Goal: Transaction & Acquisition: Purchase product/service

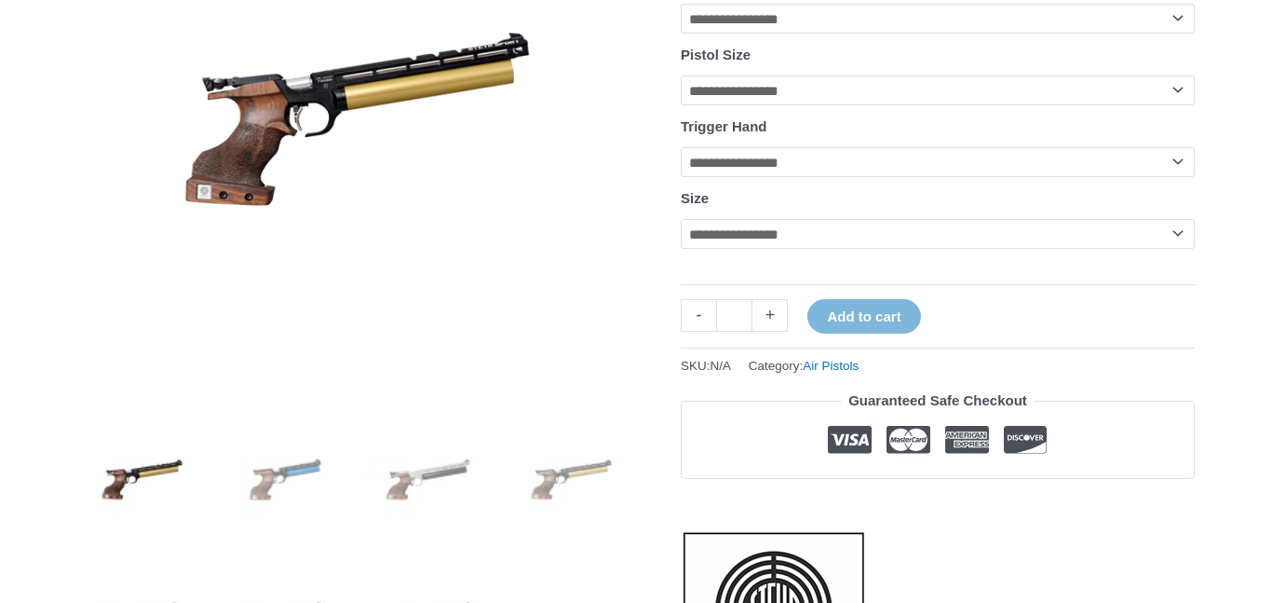
scroll to position [411, 0]
click at [418, 504] on img at bounding box center [428, 478] width 129 height 129
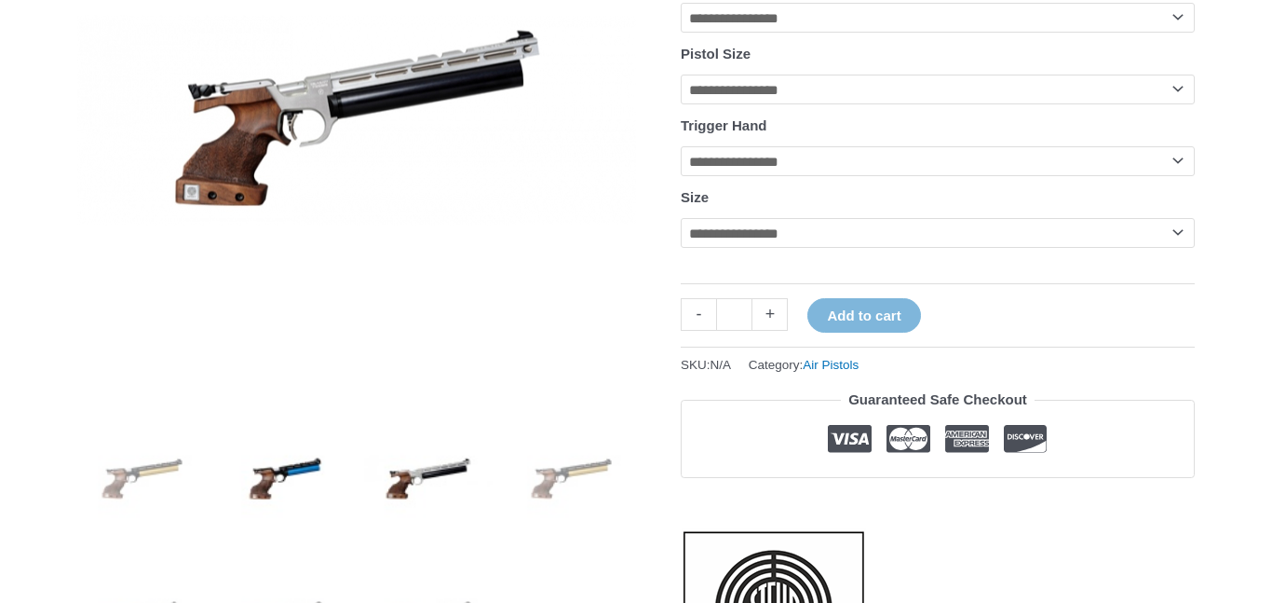
click at [303, 482] on img at bounding box center [285, 478] width 129 height 129
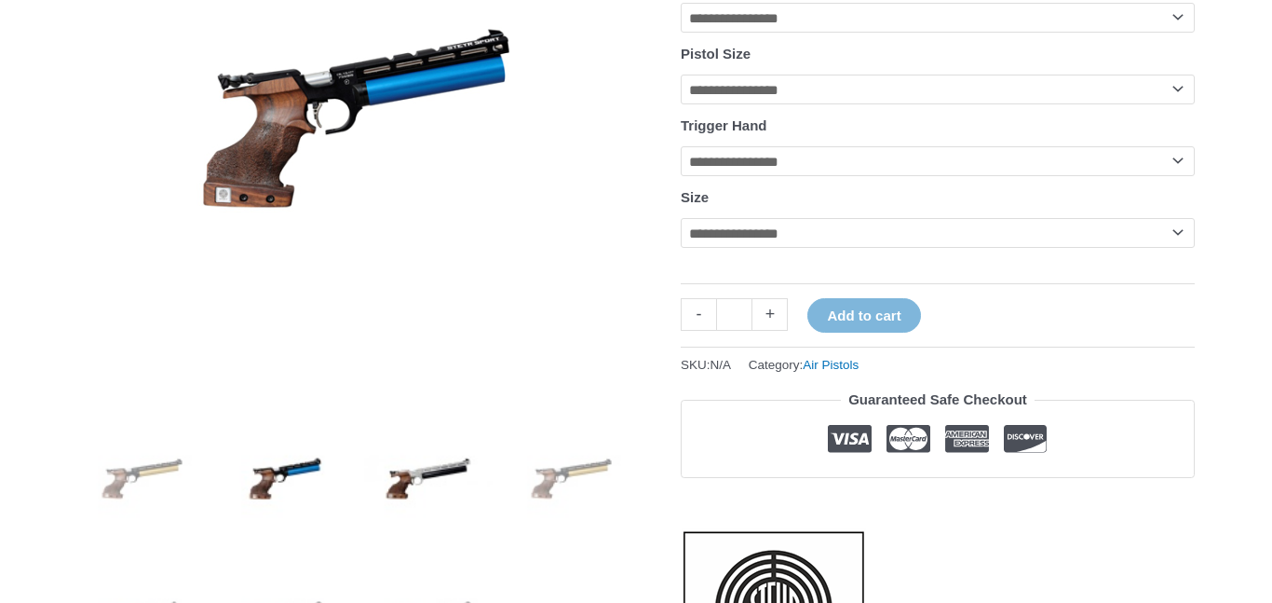
click at [430, 491] on img at bounding box center [428, 478] width 129 height 129
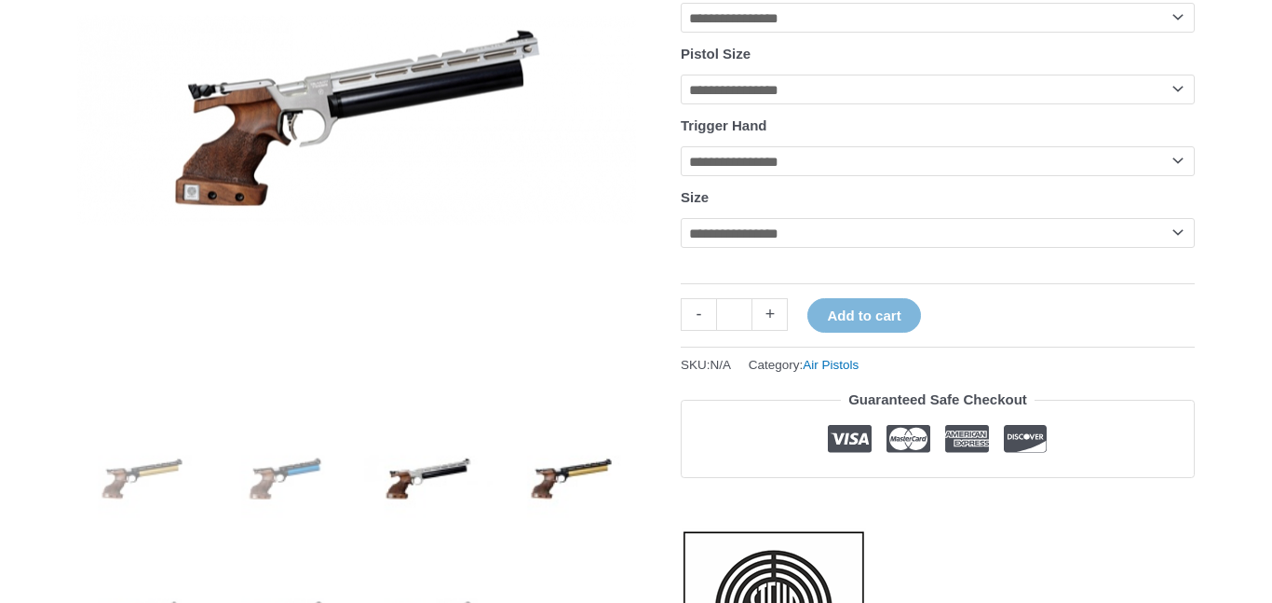
click at [604, 491] on img at bounding box center [571, 478] width 129 height 129
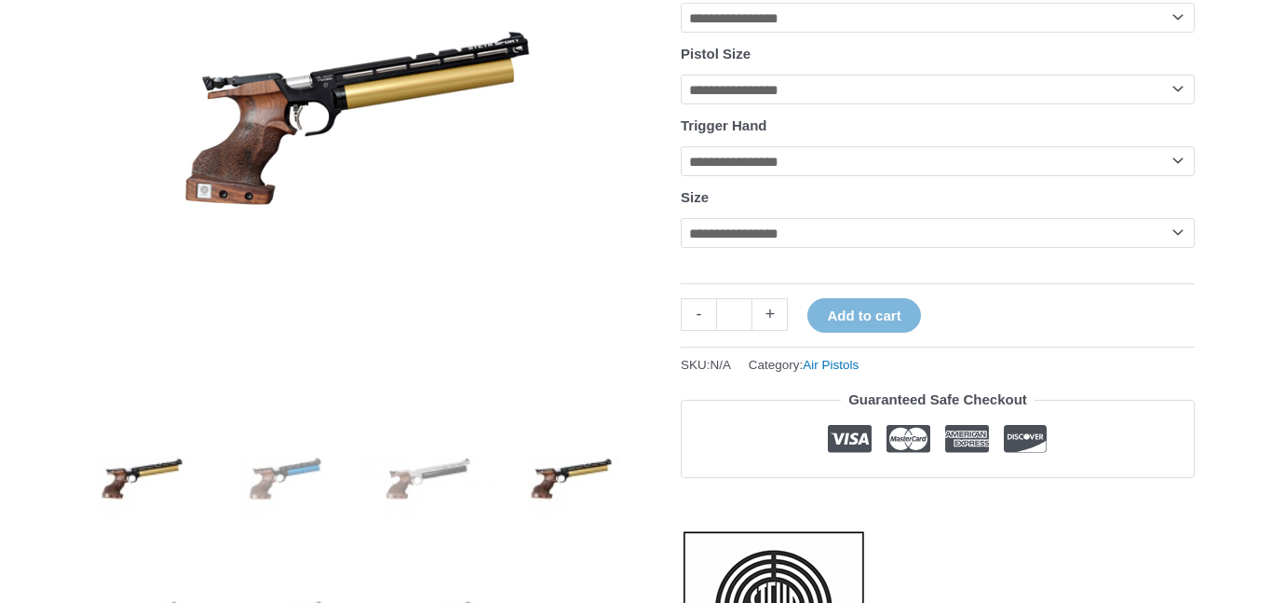
click at [255, 501] on img at bounding box center [285, 478] width 129 height 129
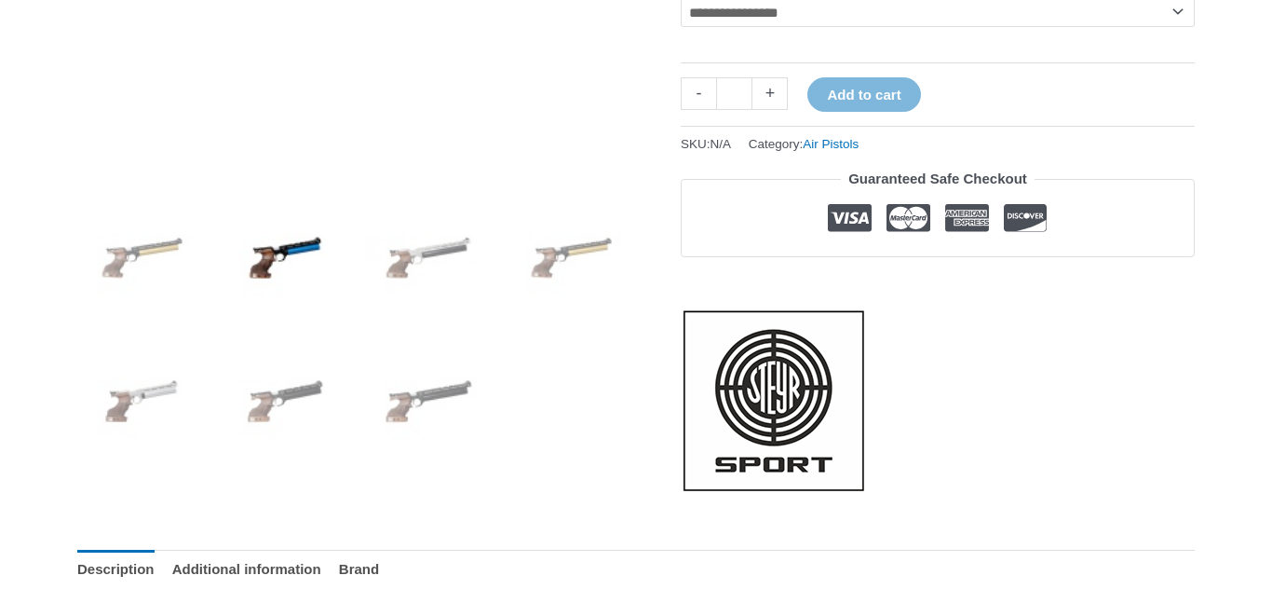
scroll to position [656, 0]
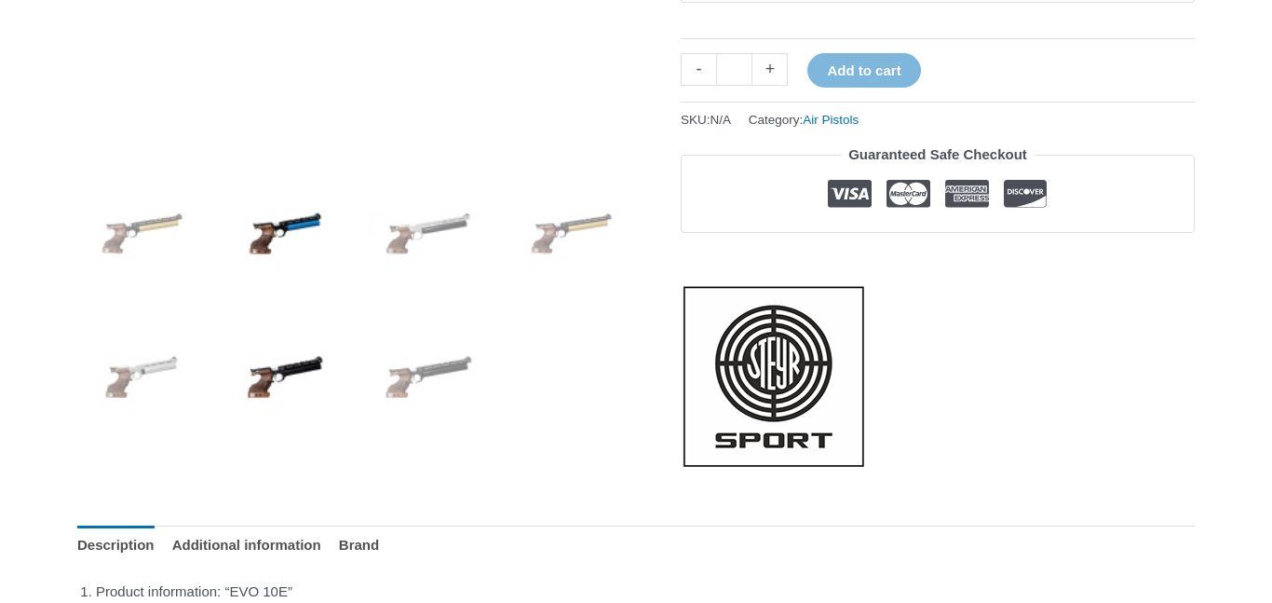
click at [283, 383] on img at bounding box center [285, 376] width 129 height 129
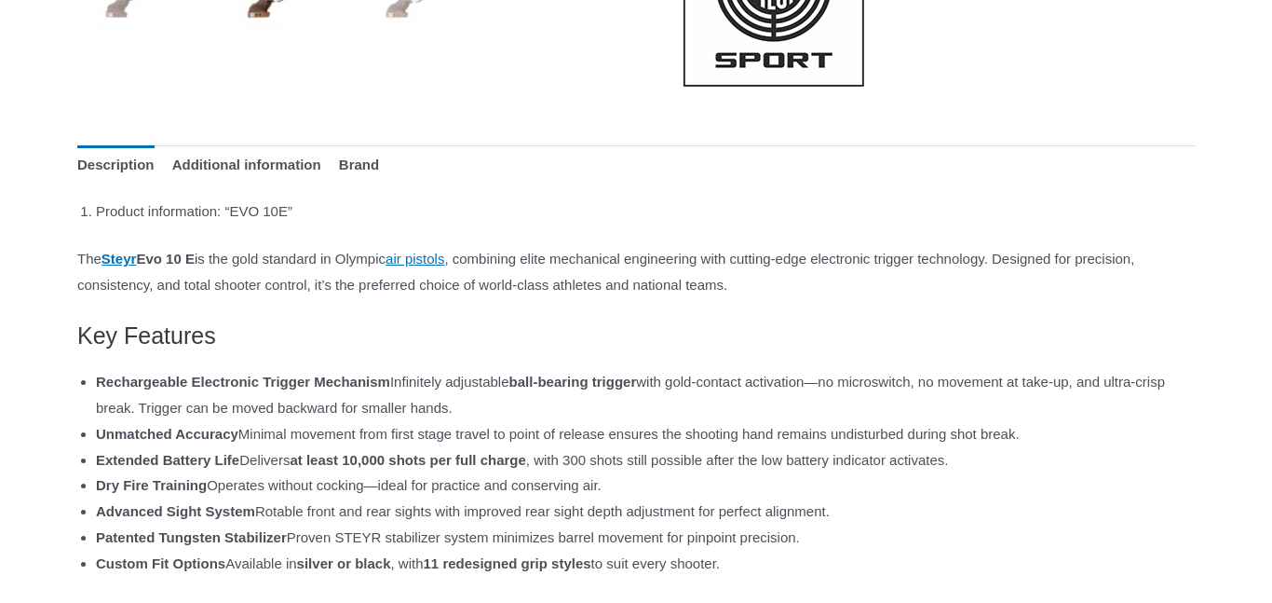
scroll to position [1040, 0]
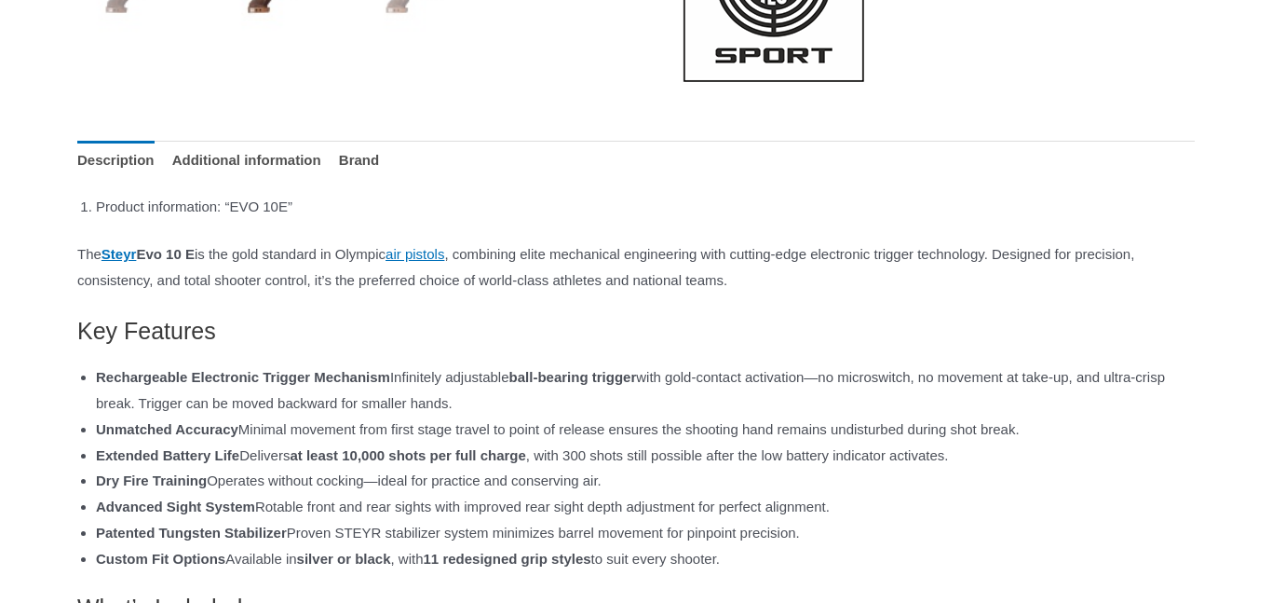
click at [167, 262] on strong "Steyr Evo 10 E" at bounding box center [148, 254] width 93 height 16
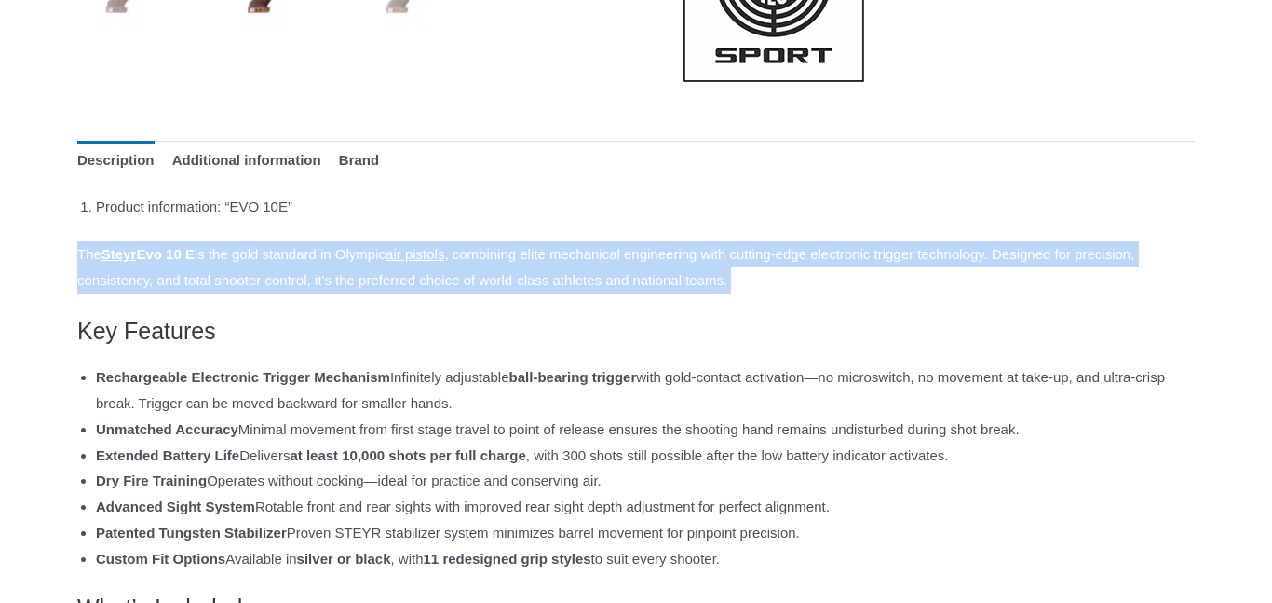
click at [238, 274] on p "The Steyr Evo 10 E is the gold standard in Olympic air pistols , combining elit…" at bounding box center [636, 267] width 1118 height 52
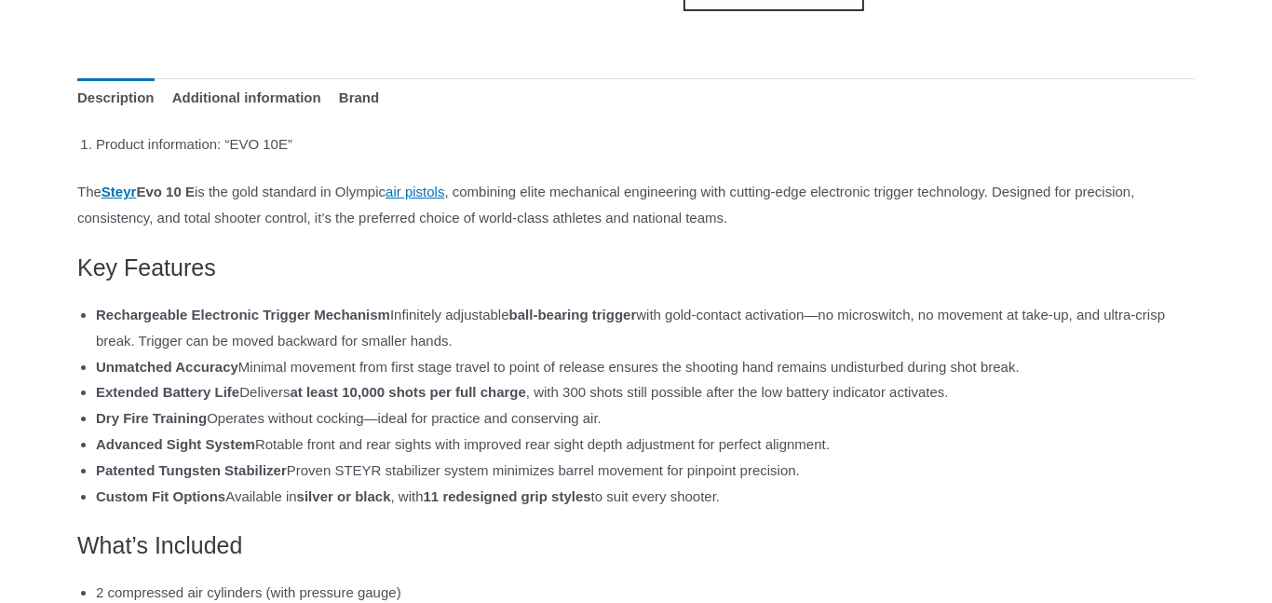
scroll to position [1040, 0]
